Goal: Task Accomplishment & Management: Manage account settings

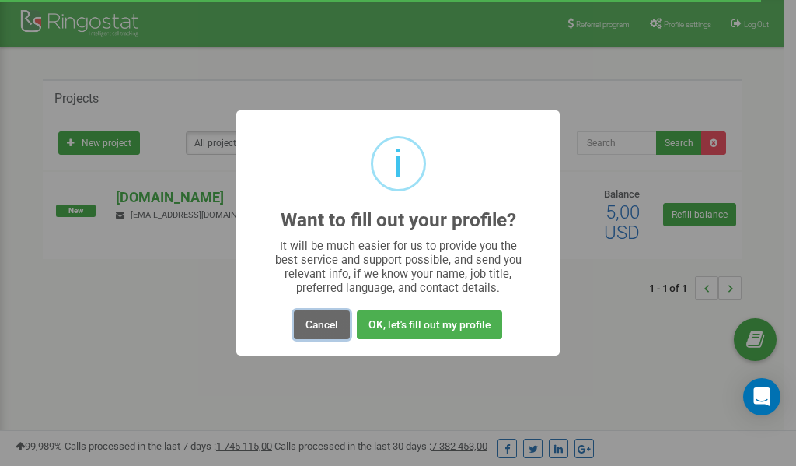
click at [320, 327] on button "Cancel" at bounding box center [322, 324] width 56 height 29
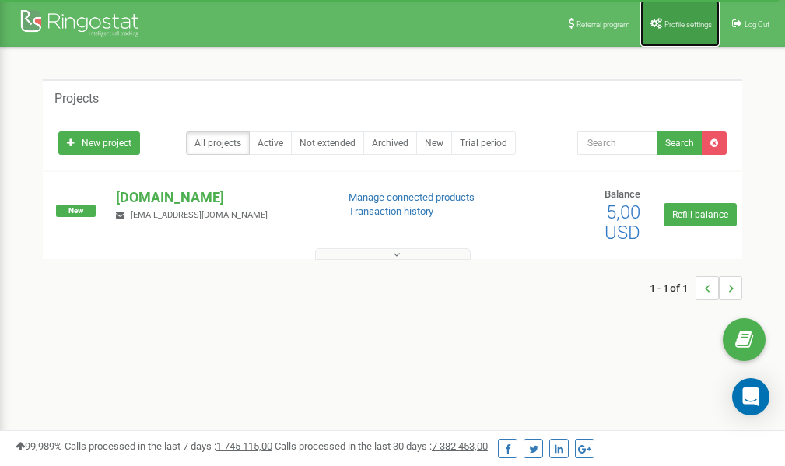
click at [693, 18] on link "Profile settings" at bounding box center [679, 23] width 79 height 47
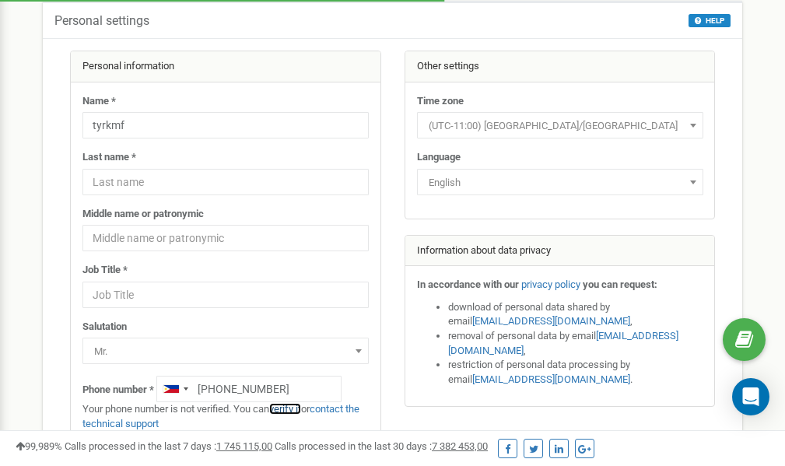
click at [295, 409] on link "verify it" at bounding box center [285, 409] width 32 height 12
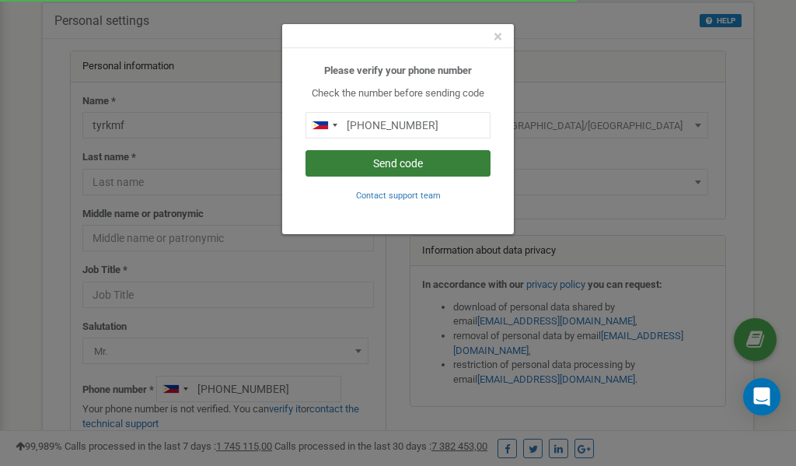
click at [421, 159] on button "Send code" at bounding box center [398, 163] width 185 height 26
